Goal: Task Accomplishment & Management: Complete application form

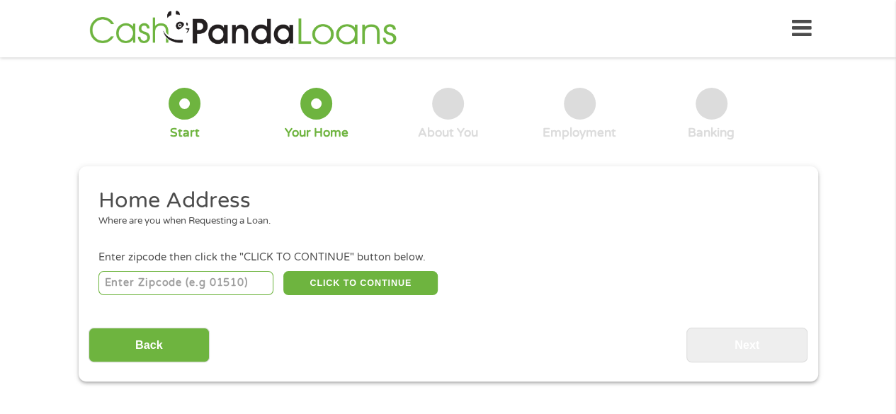
click at [343, 217] on div "Where are you when Requesting a Loan." at bounding box center [442, 222] width 688 height 14
click at [162, 291] on input "number" at bounding box center [185, 283] width 175 height 24
click at [365, 286] on button "CLICK TO CONTINUE" at bounding box center [360, 283] width 154 height 24
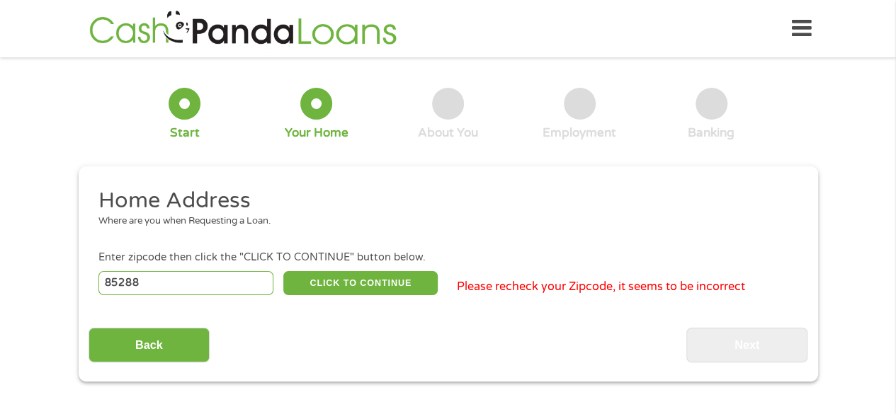
click at [242, 281] on input "85288" at bounding box center [185, 283] width 175 height 24
type input "85281"
drag, startPoint x: 339, startPoint y: 297, endPoint x: 339, endPoint y: 311, distance: 14.2
click at [339, 309] on div "Home Address Where are you when Requesting a Loan. Enter zipcode then click the…" at bounding box center [448, 275] width 719 height 176
click at [388, 278] on button "CLICK TO CONTINUE" at bounding box center [360, 283] width 154 height 24
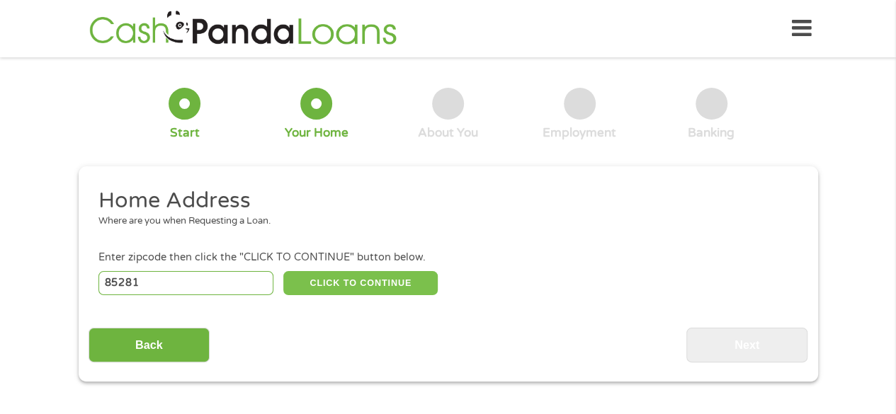
type input "85281"
type input "Tempe"
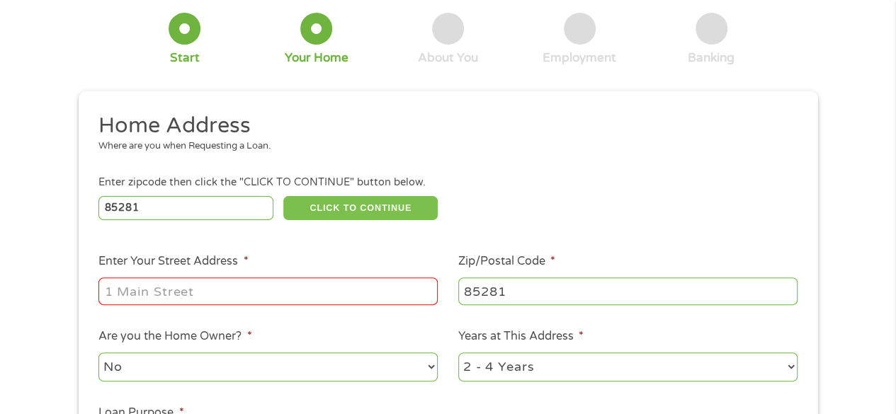
scroll to position [142, 0]
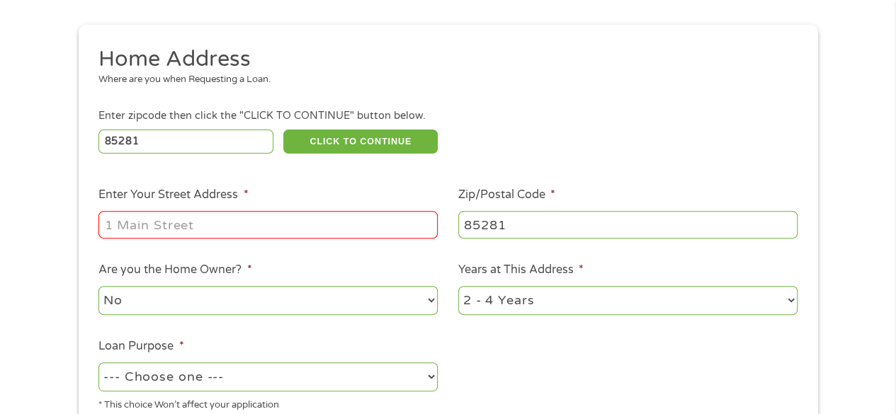
click at [209, 223] on input "Enter Your Street Address *" at bounding box center [267, 224] width 339 height 27
type input "1265 E University Dr"
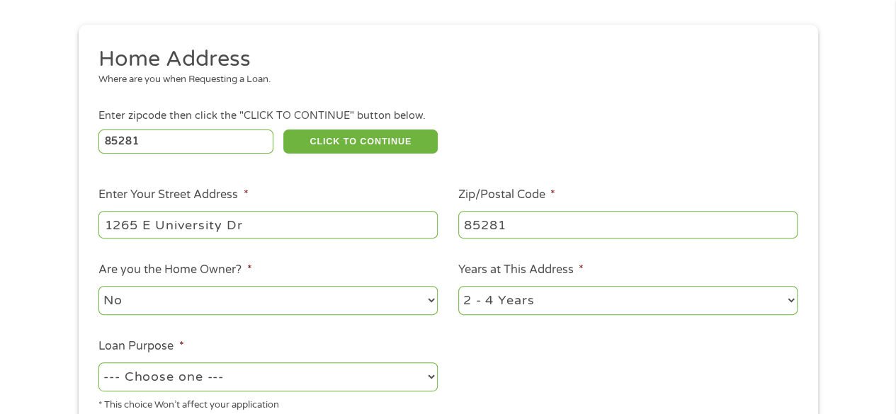
click at [274, 292] on select "No Yes" at bounding box center [267, 300] width 339 height 29
select select "yes"
click at [98, 287] on select "No Yes" at bounding box center [267, 300] width 339 height 29
click at [515, 309] on select "1 Year or less 1 - 2 Years 2 - 4 Years Over 4 Years" at bounding box center [627, 300] width 339 height 29
select select "12months"
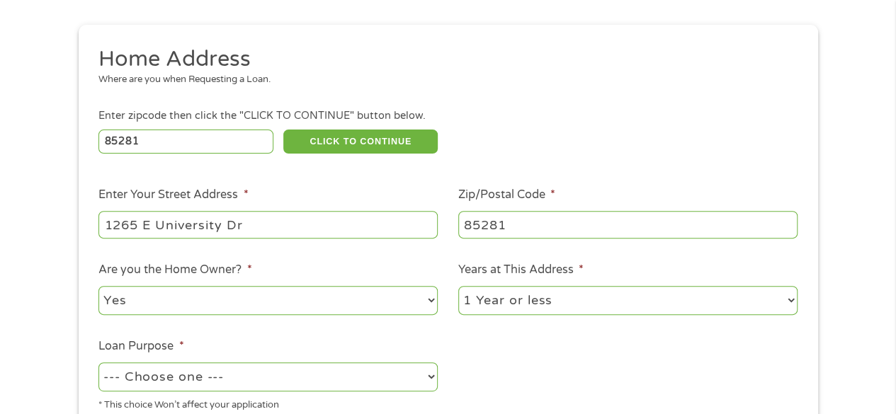
click at [458, 287] on select "1 Year or less 1 - 2 Years 2 - 4 Years Over 4 Years" at bounding box center [627, 300] width 339 height 29
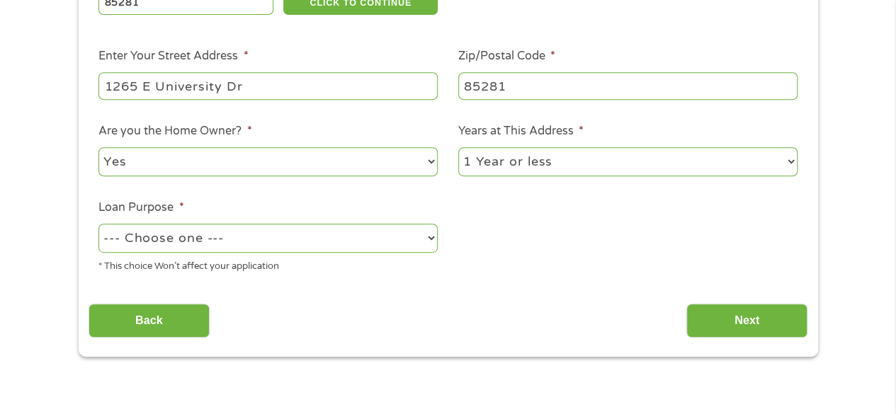
scroll to position [283, 0]
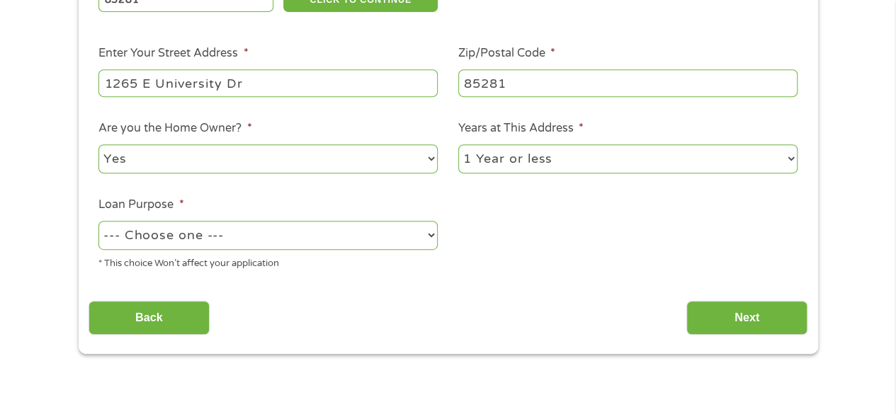
click at [418, 241] on select "--- Choose one --- Pay Bills Debt Consolidation Home Improvement Major Purchase…" at bounding box center [267, 235] width 339 height 29
select select "paybills"
click at [98, 222] on select "--- Choose one --- Pay Bills Debt Consolidation Home Improvement Major Purchase…" at bounding box center [267, 235] width 339 height 29
click at [723, 317] on input "Next" at bounding box center [746, 318] width 121 height 35
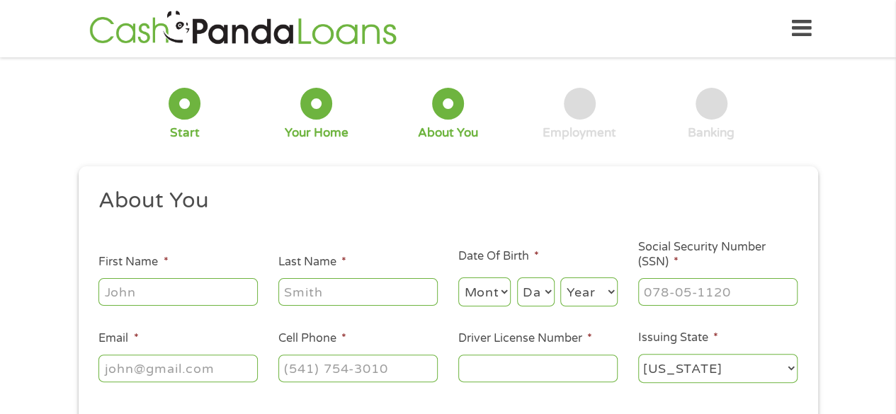
scroll to position [6, 6]
click at [233, 288] on input "First Name *" at bounding box center [177, 291] width 159 height 27
type input "[PERSON_NAME]"
type input "[EMAIL_ADDRESS][DOMAIN_NAME]"
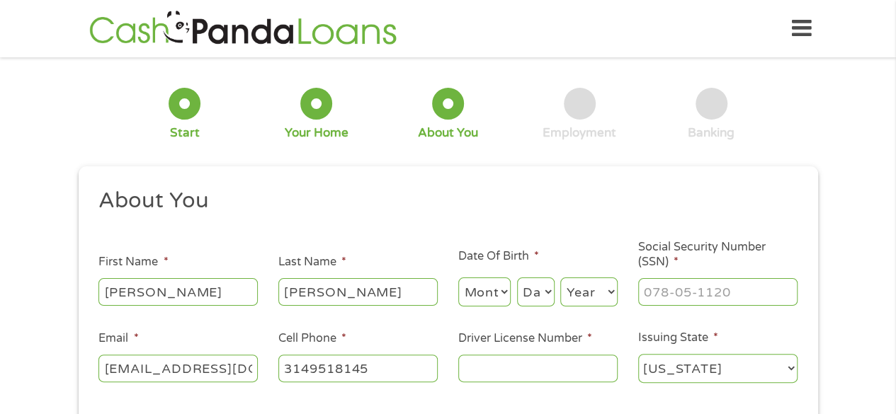
type input "[PHONE_NUMBER]"
click at [486, 292] on select "Month 1 2 3 4 5 6 7 8 9 10 11 12" at bounding box center [484, 292] width 53 height 29
click at [500, 291] on select "Month 1 2 3 4 5 6 7 8 9 10 11 12" at bounding box center [484, 292] width 53 height 29
select select "8"
click at [458, 278] on select "Month 1 2 3 4 5 6 7 8 9 10 11 12" at bounding box center [484, 292] width 53 height 29
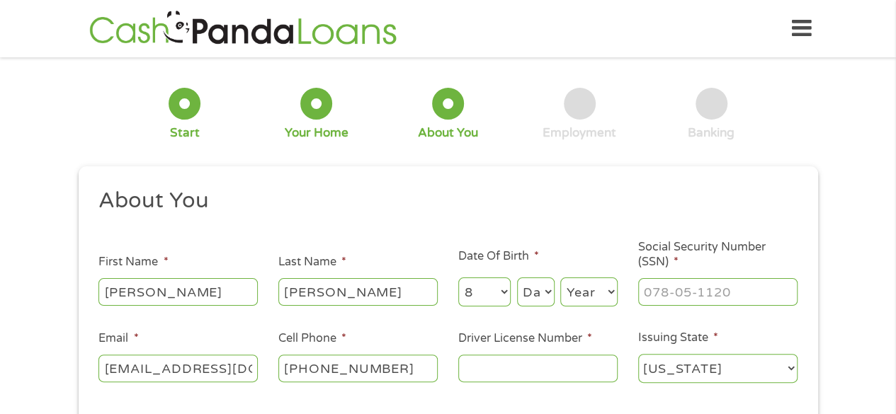
click at [532, 280] on select "Day 1 2 3 4 5 6 7 8 9 10 11 12 13 14 15 16 17 18 19 20 21 22 23 24 25 26 27 28 …" at bounding box center [536, 292] width 38 height 29
select select "7"
click at [517, 278] on select "Day 1 2 3 4 5 6 7 8 9 10 11 12 13 14 15 16 17 18 19 20 21 22 23 24 25 26 27 28 …" at bounding box center [536, 292] width 38 height 29
click at [593, 290] on select "Year [DATE] 2006 2005 2004 2003 2002 2001 2000 1999 1998 1997 1996 1995 1994 19…" at bounding box center [588, 292] width 57 height 29
select select "1997"
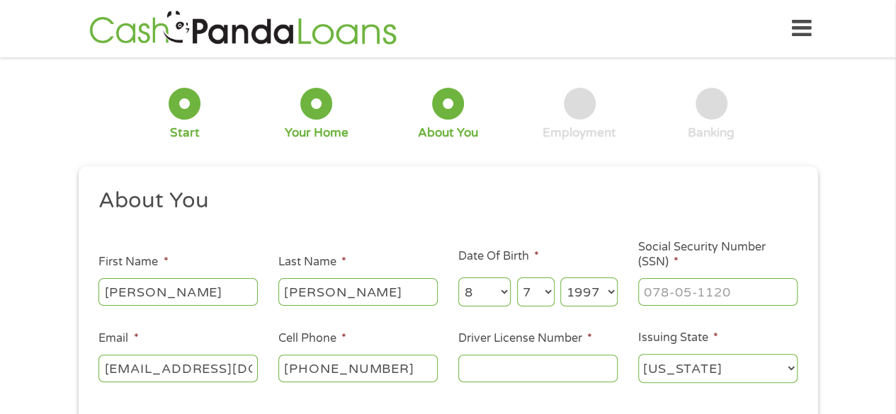
click at [560, 278] on select "Year [DATE] 2006 2005 2004 2003 2002 2001 2000 1999 1998 1997 1996 1995 1994 19…" at bounding box center [588, 292] width 57 height 29
click at [673, 290] on input "___-__-____" at bounding box center [717, 291] width 159 height 27
type input "497-13-7927"
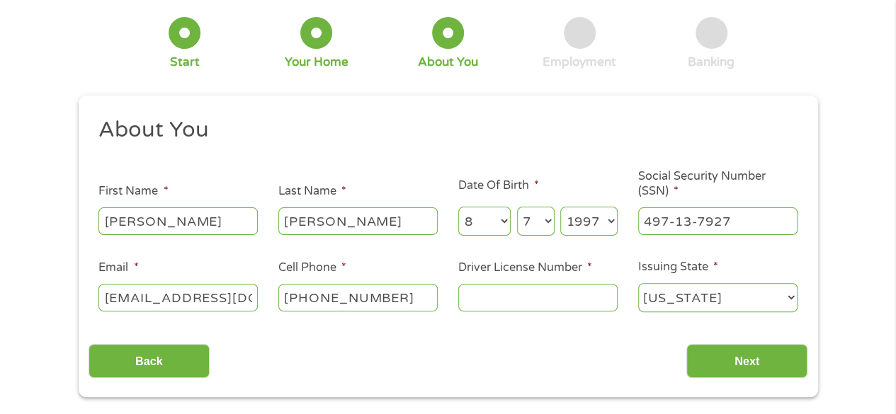
click at [489, 304] on input "Driver License Number *" at bounding box center [537, 297] width 159 height 27
type input "D10808056"
click at [710, 363] on input "Next" at bounding box center [746, 361] width 121 height 35
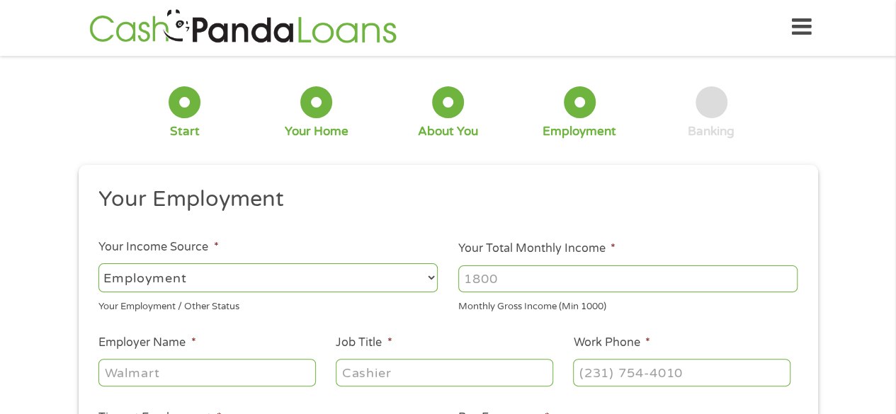
scroll to position [0, 0]
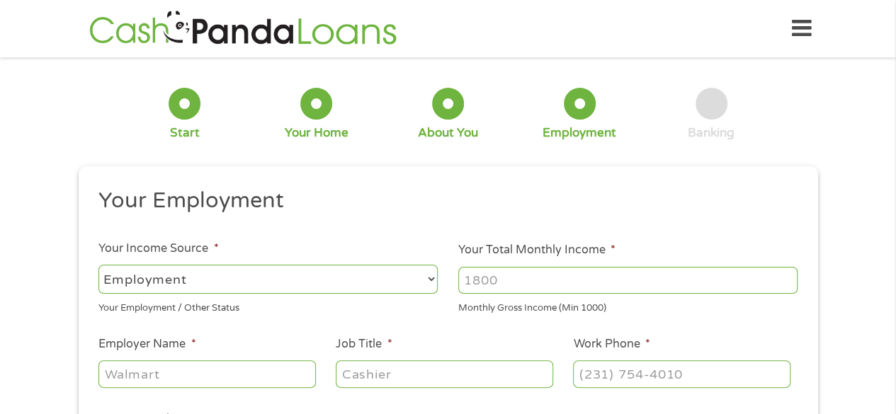
click at [200, 271] on select "--- Choose one --- Employment [DEMOGRAPHIC_DATA] Benefits" at bounding box center [267, 279] width 339 height 29
click at [98, 265] on select "--- Choose one --- Employment [DEMOGRAPHIC_DATA] Benefits" at bounding box center [267, 279] width 339 height 29
click at [602, 289] on input "Your Total Monthly Income *" at bounding box center [627, 280] width 339 height 27
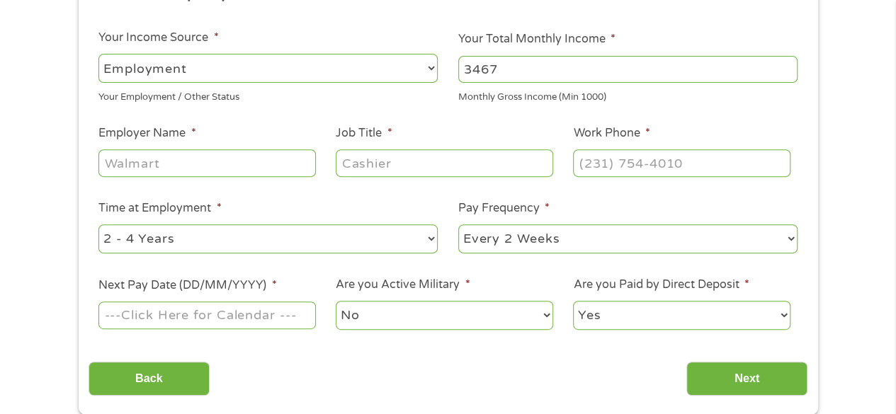
scroll to position [212, 0]
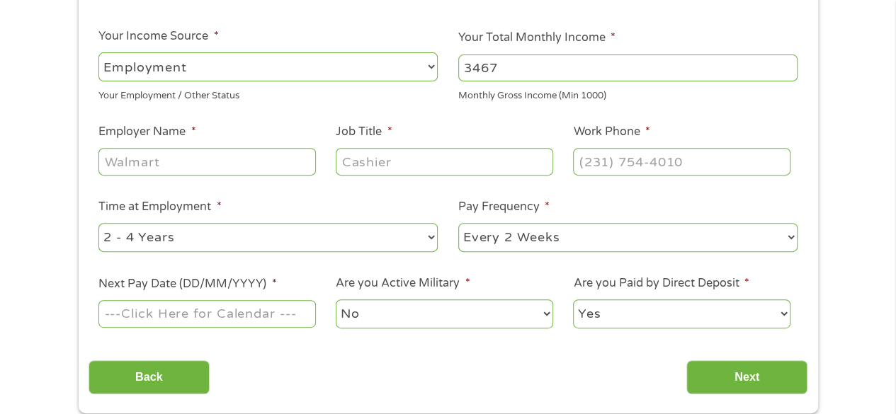
type input "3467"
click at [205, 165] on input "Employer Name *" at bounding box center [206, 161] width 217 height 27
type input "Allied Universal"
click at [347, 172] on input "Job Title *" at bounding box center [444, 161] width 217 height 27
type input "Security Officer"
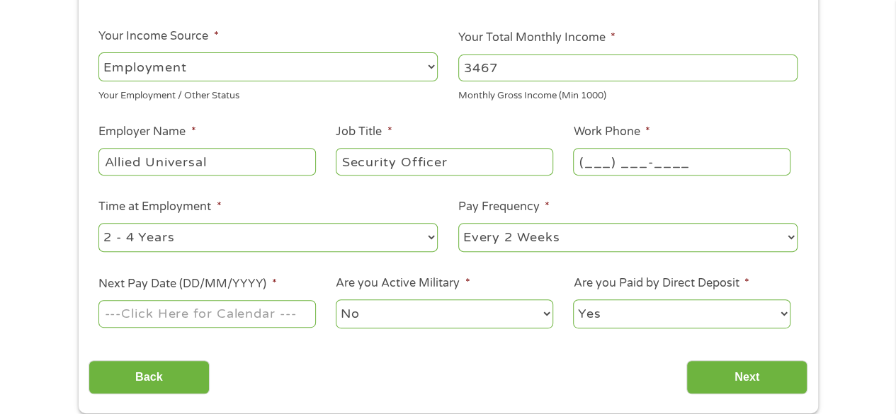
click at [594, 155] on input "(___) ___-____" at bounding box center [681, 161] width 217 height 27
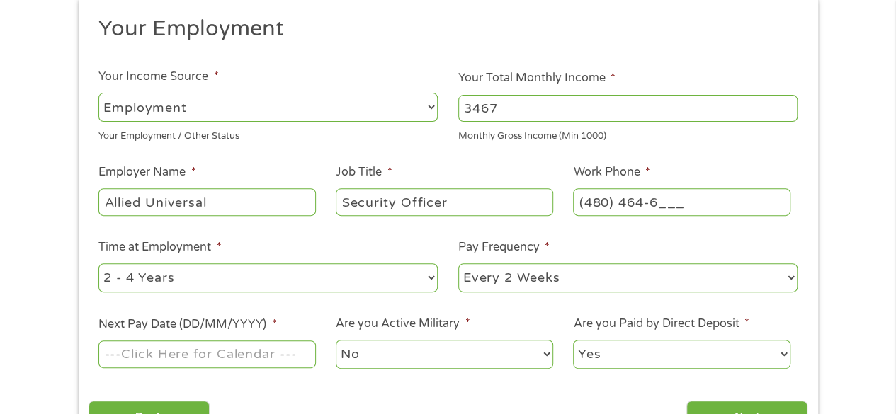
scroll to position [142, 0]
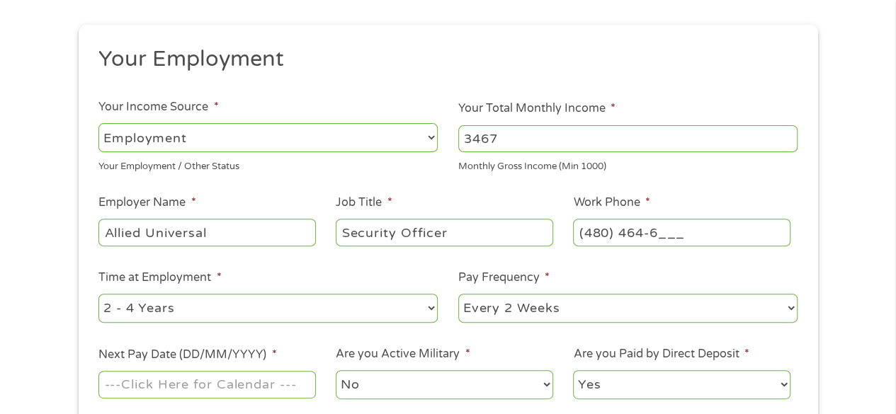
drag, startPoint x: 647, startPoint y: 176, endPoint x: 906, endPoint y: -62, distance: 351.3
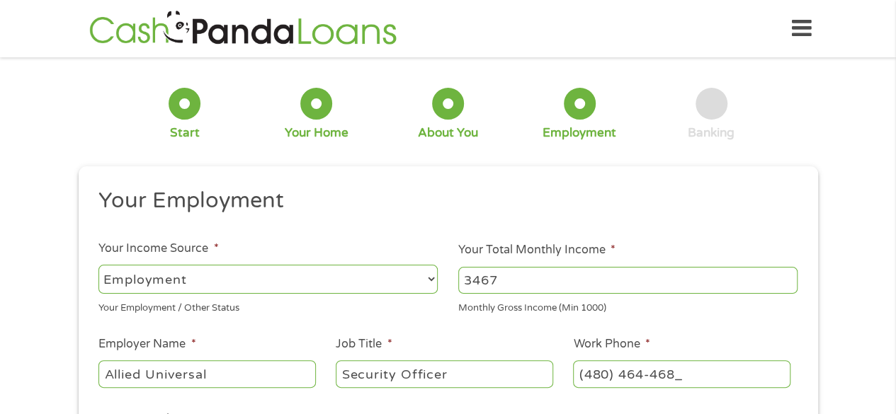
type input "[PHONE_NUMBER]"
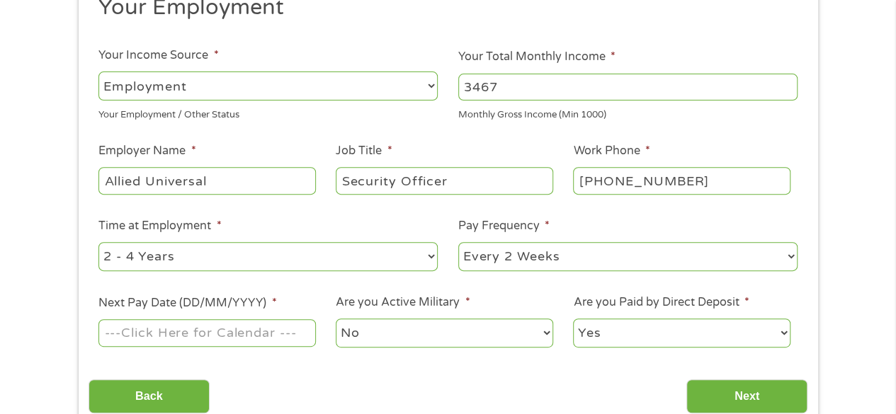
scroll to position [212, 0]
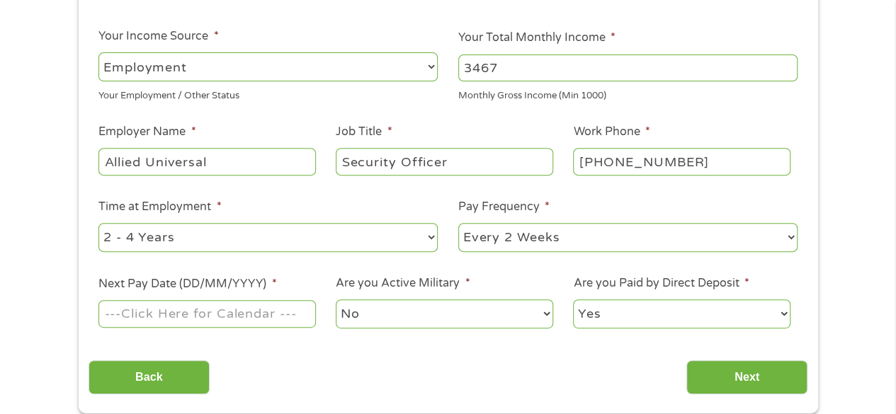
click at [331, 241] on select "--- Choose one --- 1 Year or less 1 - 2 Years 2 - 4 Years Over 4 Years" at bounding box center [267, 237] width 339 height 29
click at [98, 223] on select "--- Choose one --- 1 Year or less 1 - 2 Years 2 - 4 Years Over 4 Years" at bounding box center [267, 237] width 339 height 29
click at [219, 228] on select "--- Choose one --- 1 Year or less 1 - 2 Years 2 - 4 Years Over 4 Years" at bounding box center [267, 237] width 339 height 29
select select "24months"
click at [98, 223] on select "--- Choose one --- 1 Year or less 1 - 2 Years 2 - 4 Years Over 4 Years" at bounding box center [267, 237] width 339 height 29
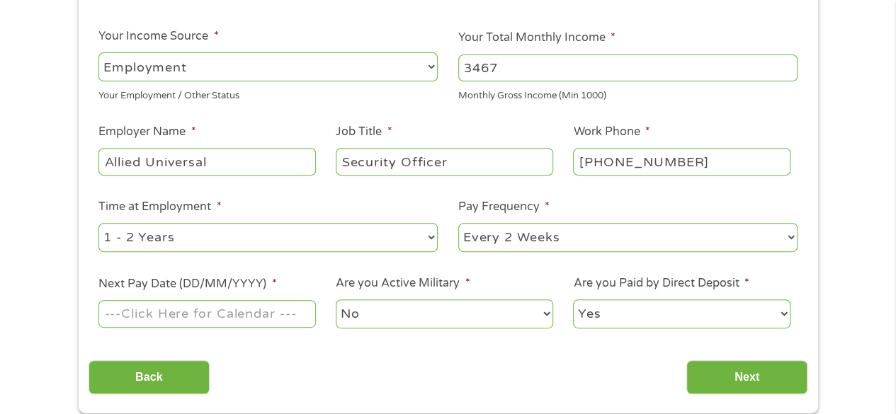
click at [588, 243] on select "--- Choose one --- Every 2 Weeks Every Week Monthly Semi-Monthly" at bounding box center [627, 237] width 339 height 29
select select "weekly"
click at [458, 223] on select "--- Choose one --- Every 2 Weeks Every Week Monthly Semi-Monthly" at bounding box center [627, 237] width 339 height 29
click at [280, 317] on input "Next Pay Date (DD/MM/YYYY) *" at bounding box center [206, 313] width 217 height 27
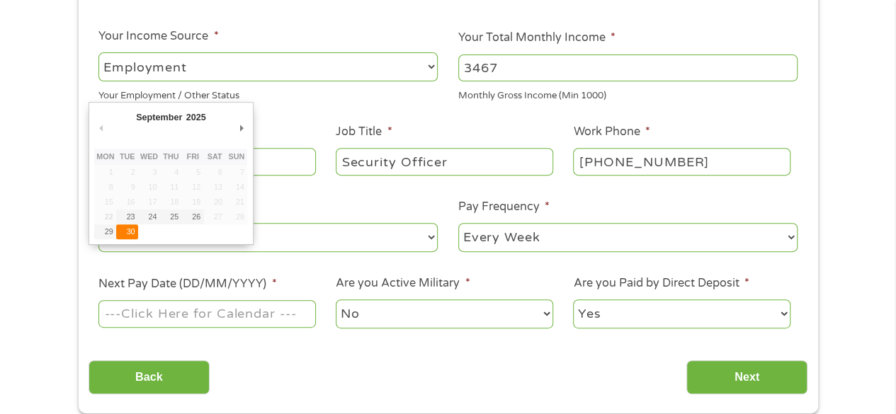
type input "[DATE]"
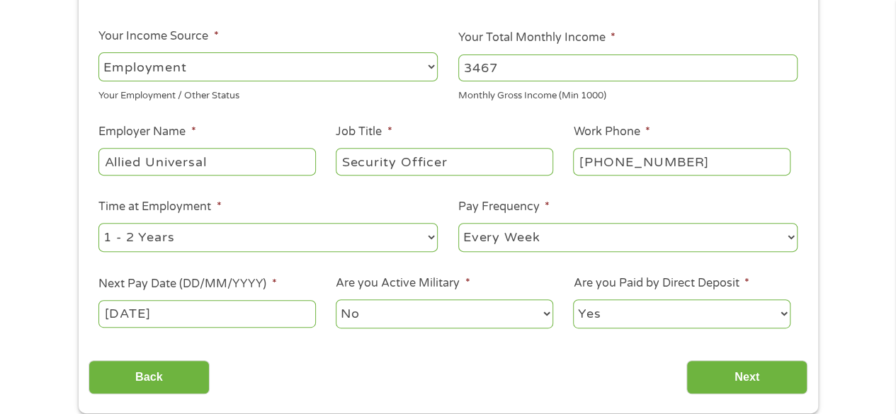
click at [401, 307] on select "No Yes" at bounding box center [444, 314] width 217 height 29
click at [691, 324] on select "Yes No" at bounding box center [681, 314] width 217 height 29
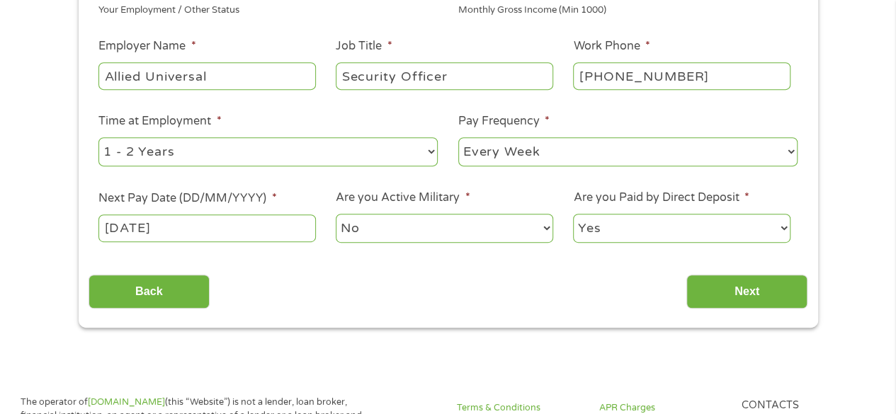
scroll to position [354, 0]
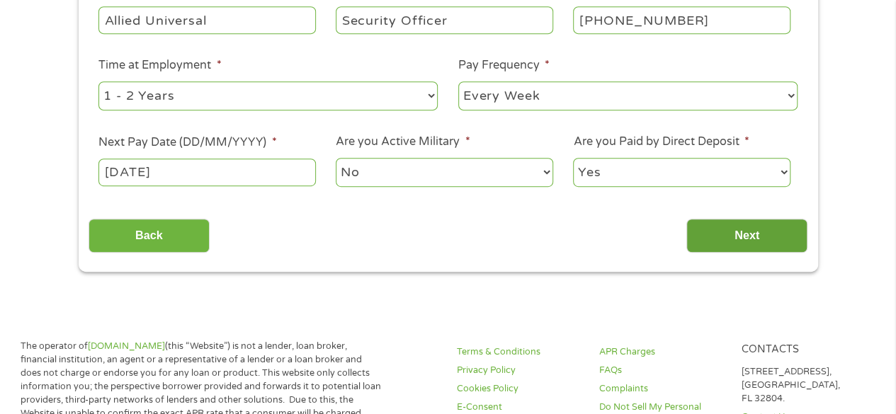
click at [711, 243] on input "Next" at bounding box center [746, 236] width 121 height 35
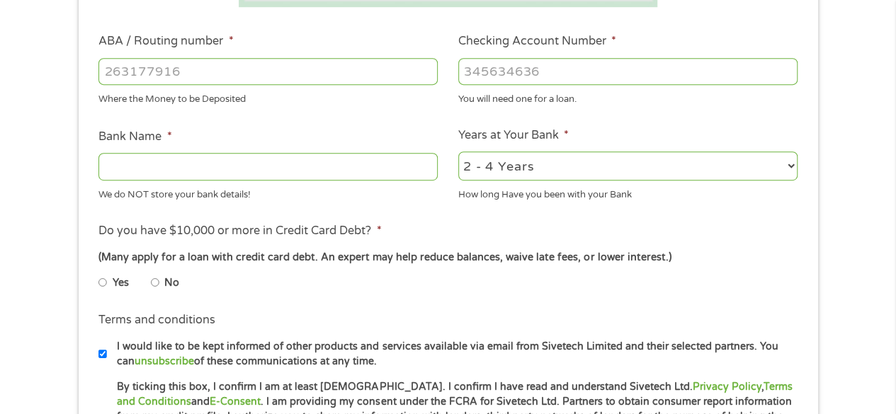
scroll to position [425, 0]
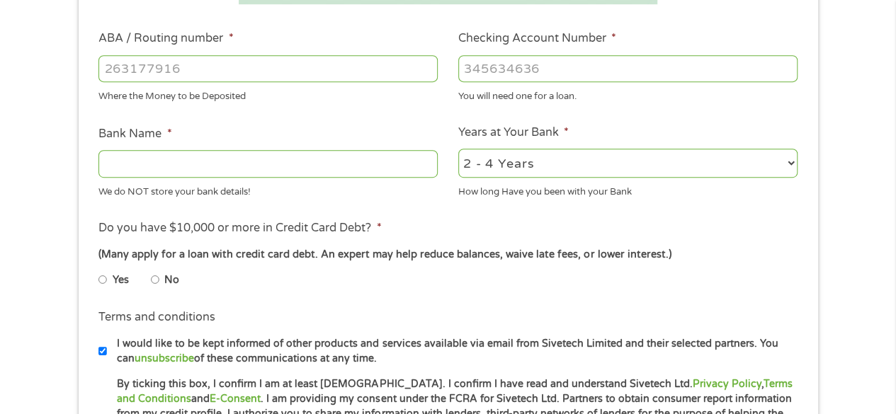
click at [159, 281] on li "No" at bounding box center [176, 280] width 51 height 28
click at [152, 278] on input "No" at bounding box center [155, 279] width 8 height 23
radio input "true"
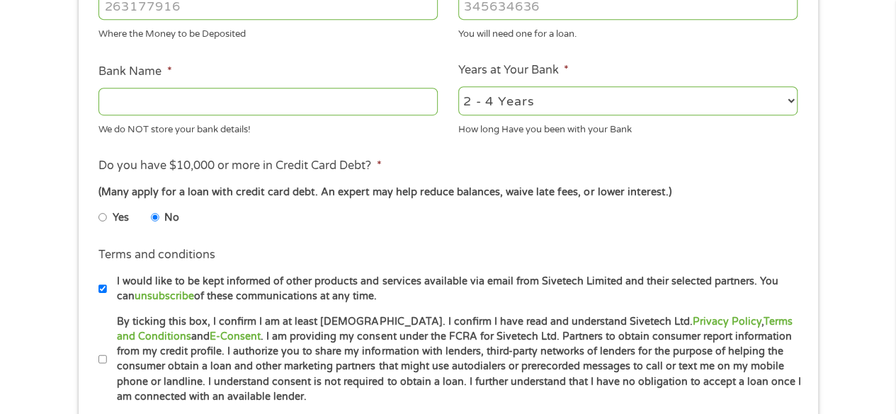
scroll to position [566, 0]
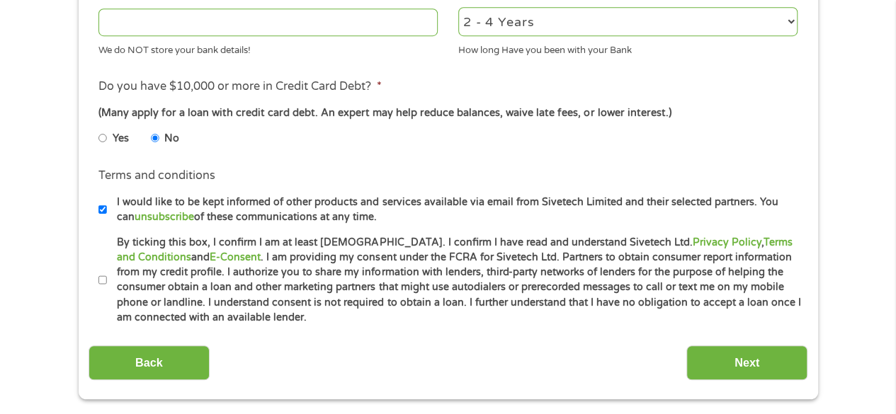
click at [103, 278] on input "By ticking this box, I confirm I am at least [DEMOGRAPHIC_DATA]. I confirm I ha…" at bounding box center [102, 280] width 8 height 23
checkbox input "true"
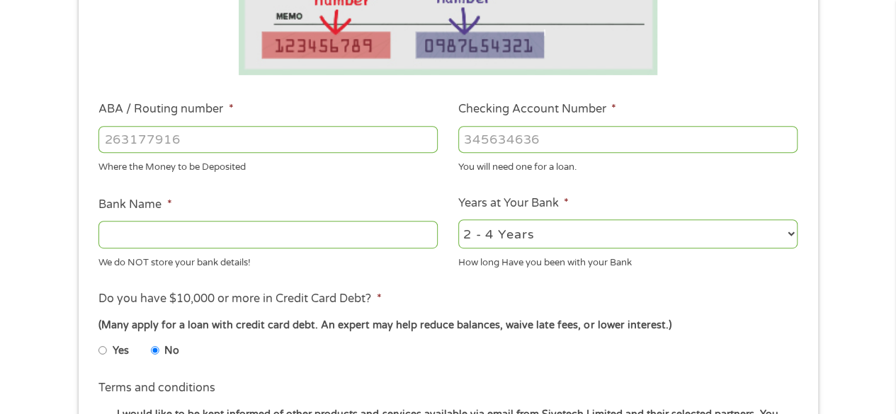
scroll to position [354, 0]
click at [178, 139] on input "ABA / Routing number *" at bounding box center [267, 139] width 339 height 27
type input "122187238"
type input "DESERT SCHOOLS FEDERAL CREDIT UNION"
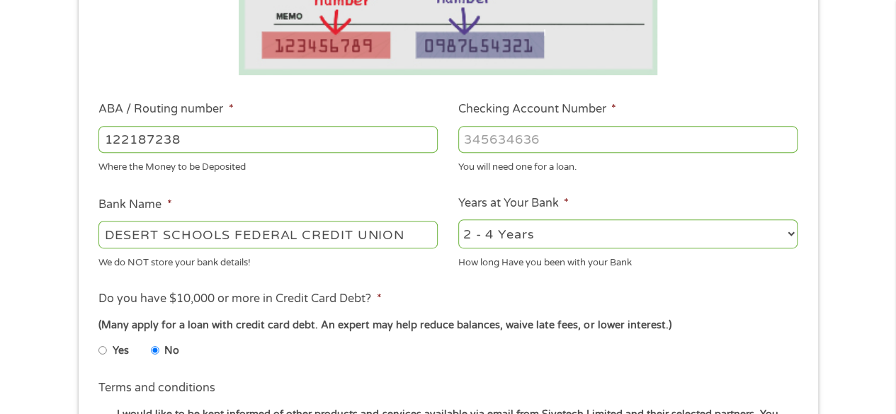
type input "122187238"
click at [520, 133] on input "Checking Account Number *" at bounding box center [627, 139] width 339 height 27
type input "14007756540400"
click at [228, 230] on input "DESERT SCHOOLS FEDERAL CREDIT UNION" at bounding box center [267, 234] width 339 height 27
click at [222, 236] on input "DESERT FEDERAL CREDIT UNION" at bounding box center [267, 234] width 339 height 27
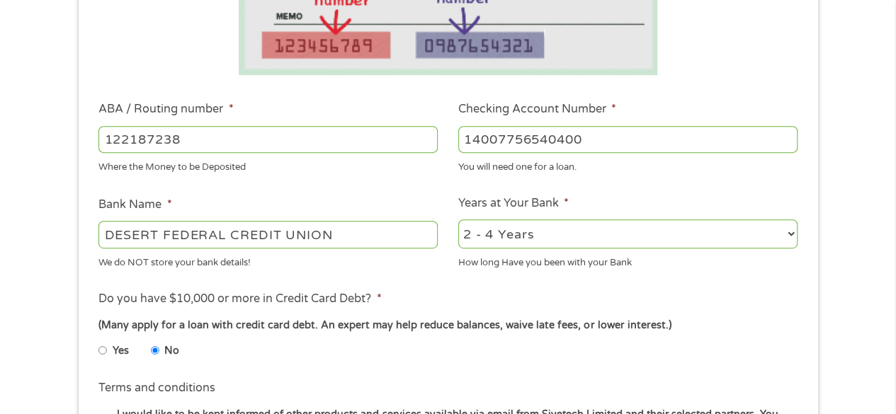
click at [222, 236] on input "DESERT FEDERAL CREDIT UNION" at bounding box center [267, 234] width 339 height 27
click at [224, 237] on input "DESERT FEDERAL CREDIT UNION" at bounding box center [267, 234] width 339 height 27
click at [338, 252] on div "We do NOT store your bank details!" at bounding box center [267, 260] width 339 height 19
click at [220, 233] on input "DESERT Financial CREDIT UNION" at bounding box center [267, 234] width 339 height 27
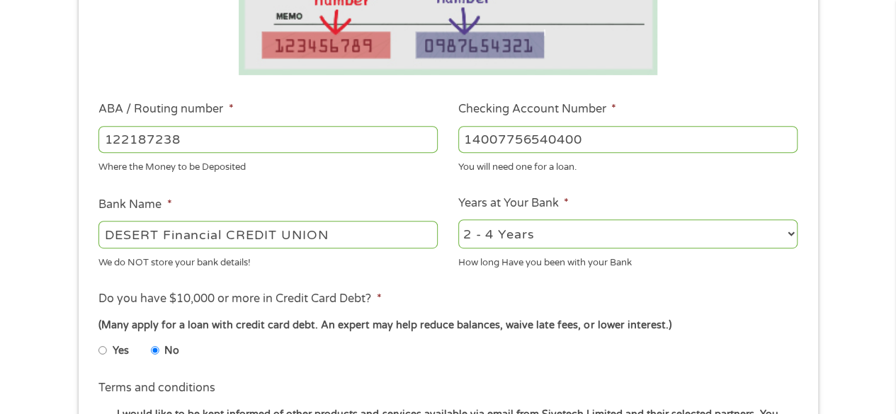
click at [220, 234] on input "DESERT Financial CREDIT UNION" at bounding box center [267, 234] width 339 height 27
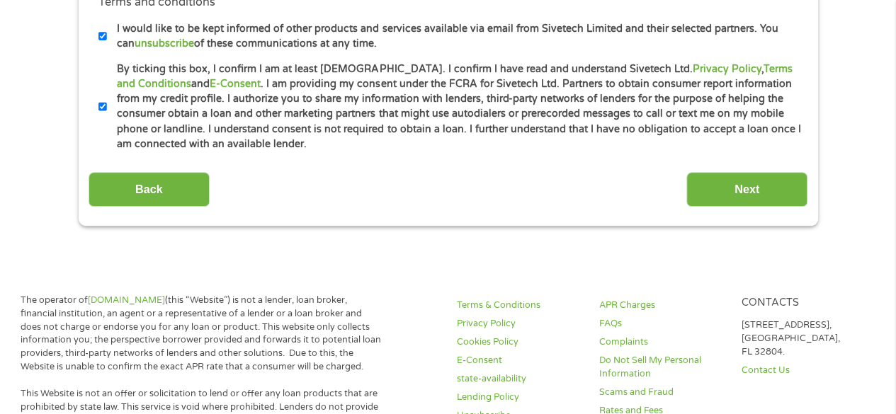
scroll to position [779, 0]
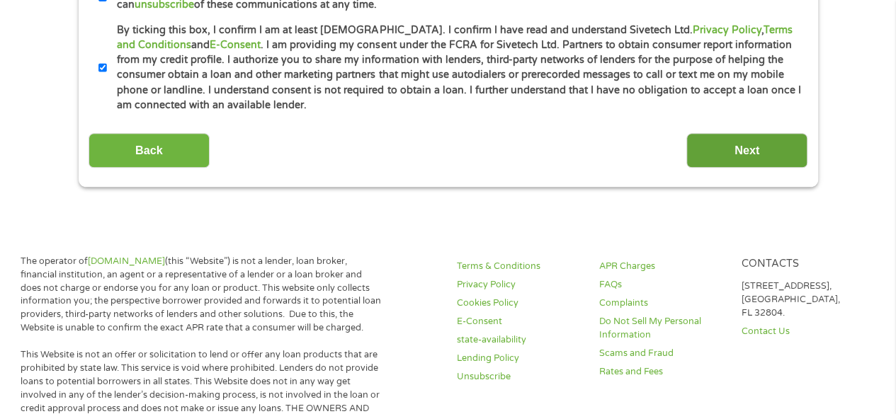
type input "DESERT FINANCIAL CREDIT UNION"
click at [790, 135] on input "Next" at bounding box center [746, 150] width 121 height 35
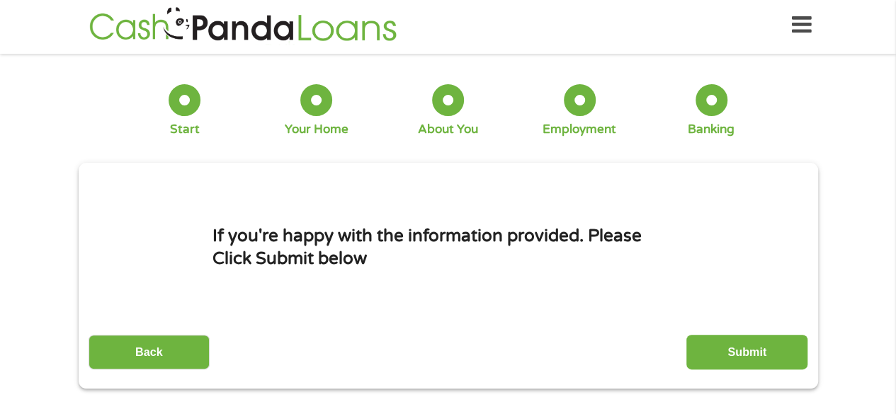
scroll to position [0, 0]
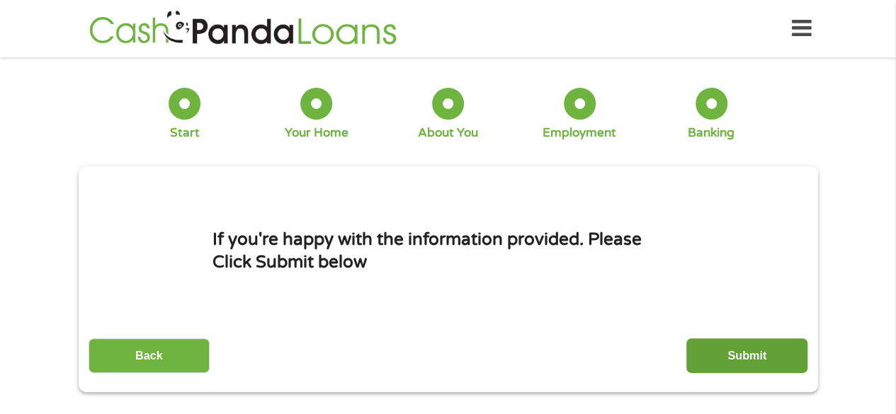
click at [710, 360] on input "Submit" at bounding box center [746, 355] width 121 height 35
